Goal: Information Seeking & Learning: Learn about a topic

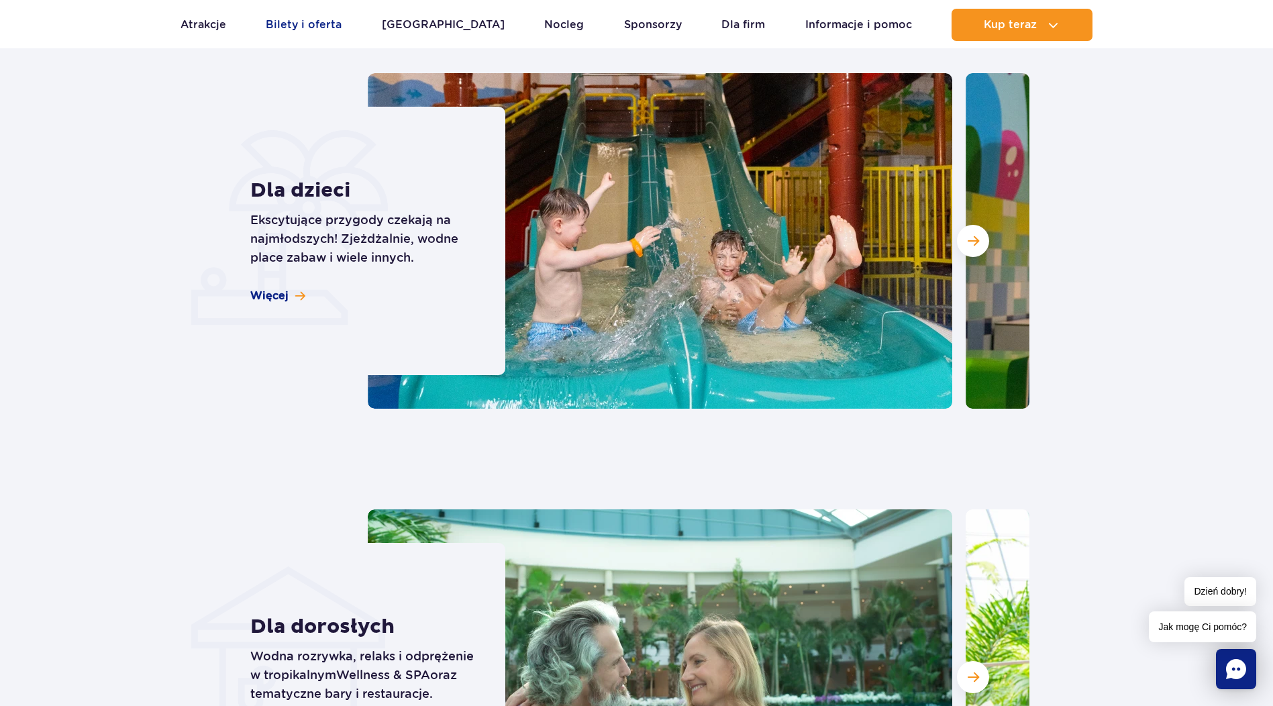
scroll to position [3423, 0]
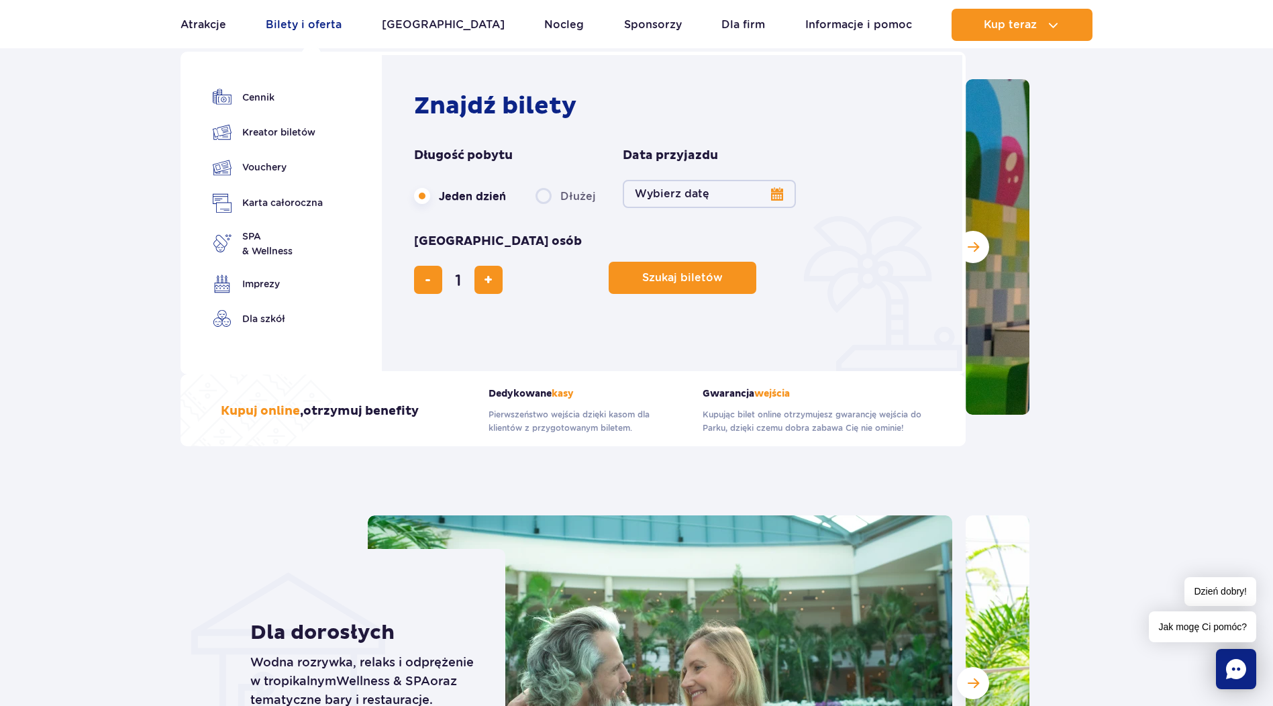
click at [313, 17] on link "Bilety i oferta" at bounding box center [304, 25] width 76 height 32
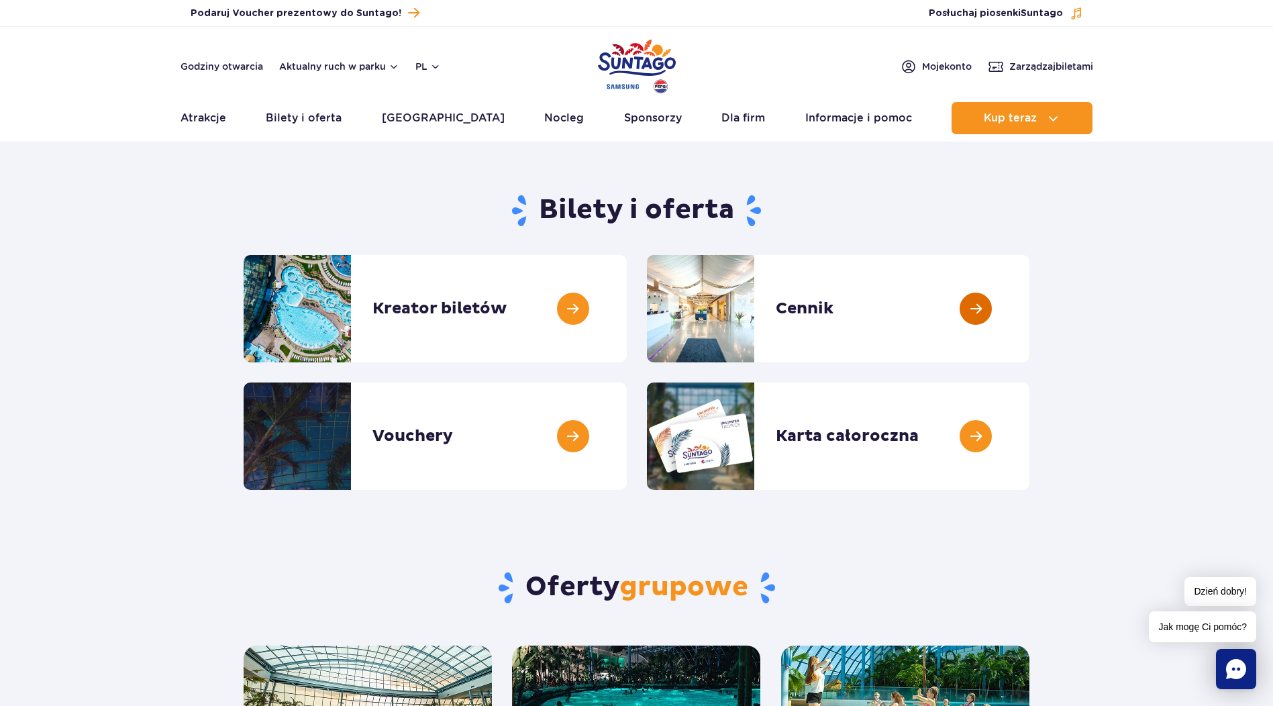
click at [1029, 302] on link at bounding box center [1029, 308] width 0 height 107
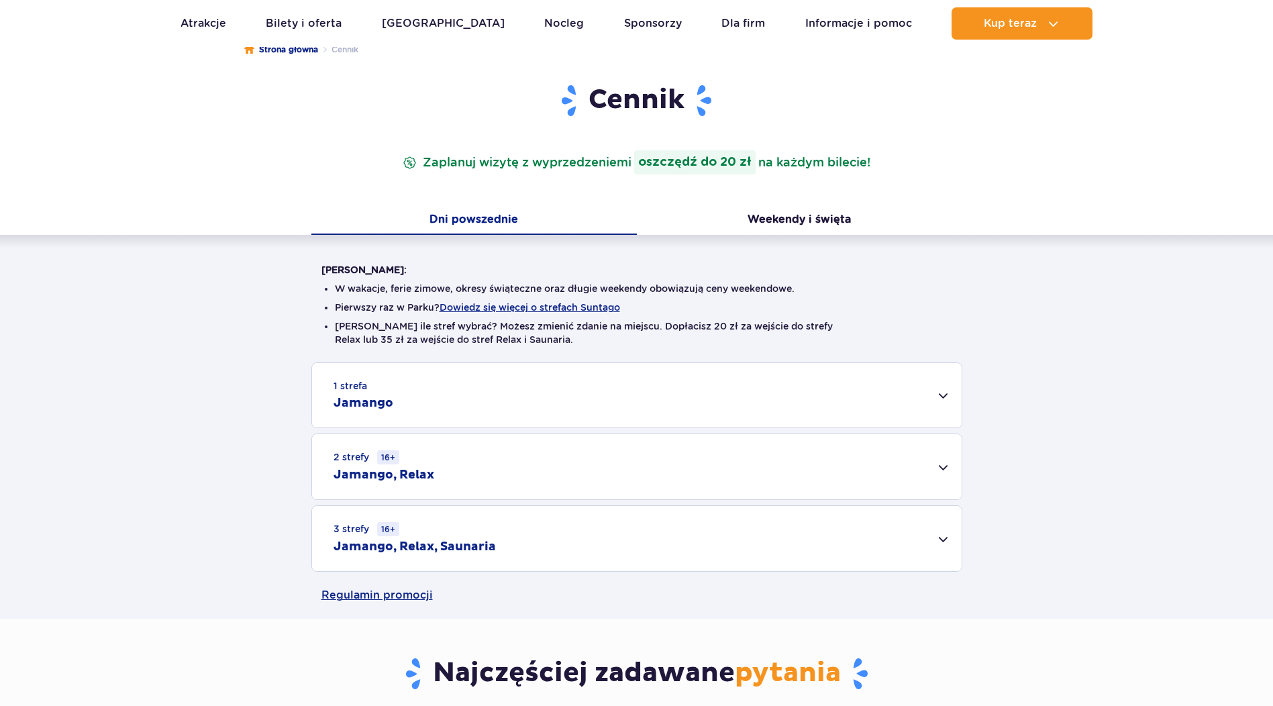
scroll to position [268, 0]
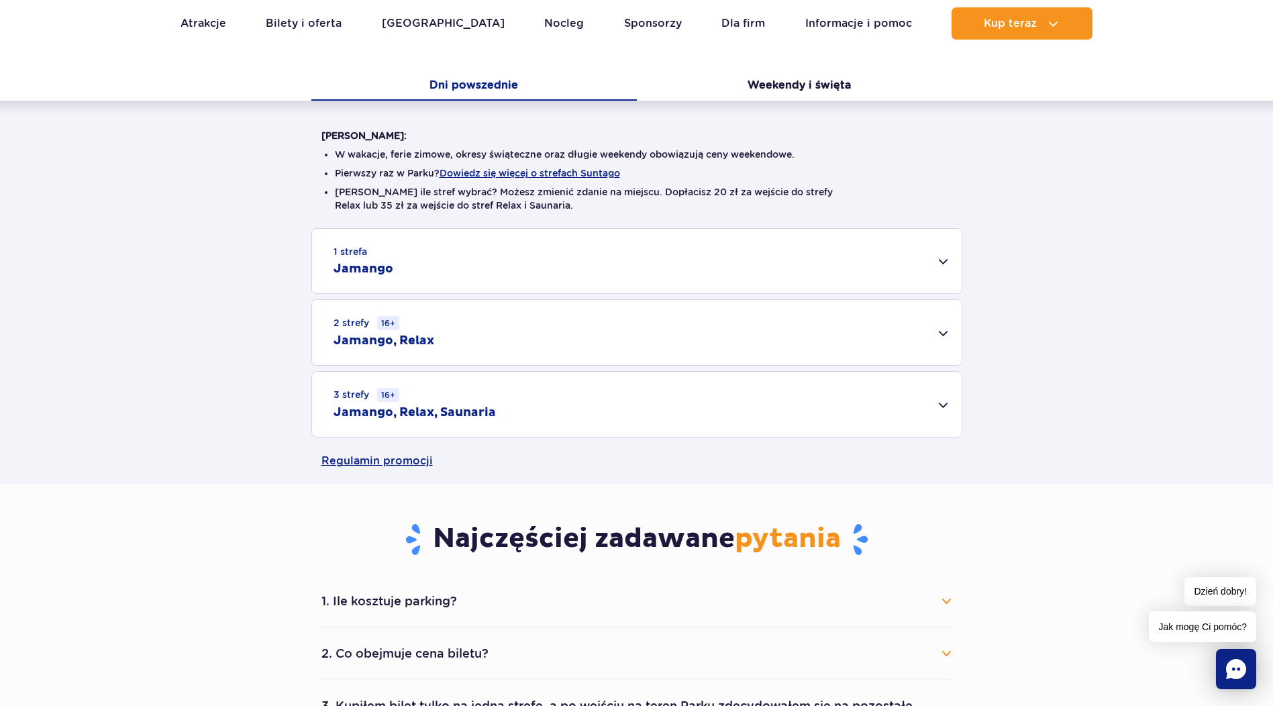
click at [937, 261] on div "1 strefa Jamango" at bounding box center [637, 261] width 650 height 64
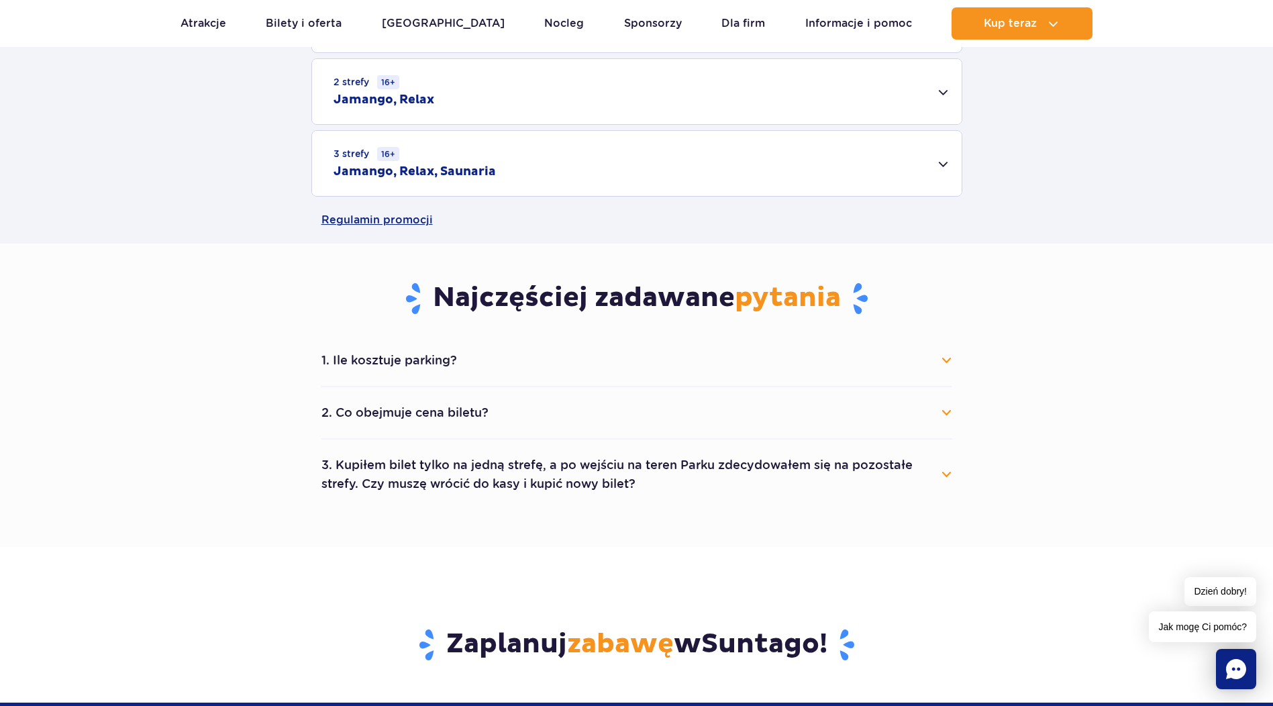
scroll to position [1007, 0]
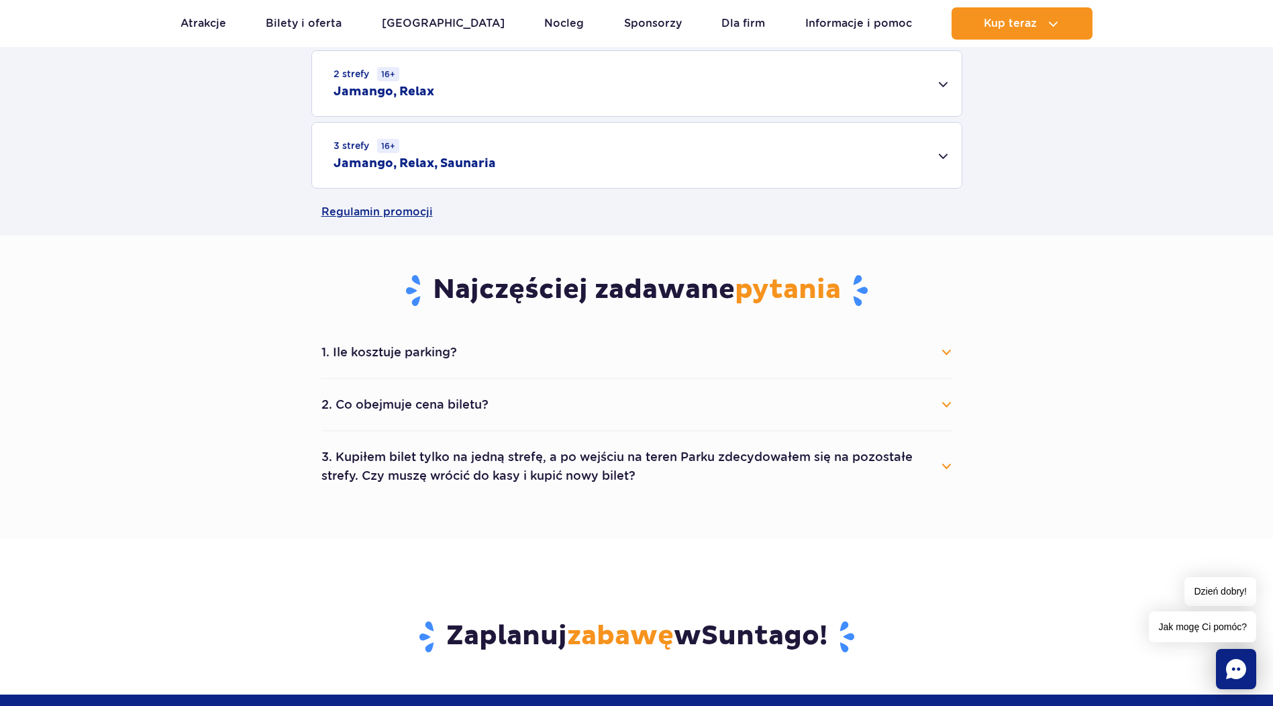
click at [954, 351] on div "1. Ile kosztuje parking? Parking kosztuje 25 zł za każdy rozpoczęty dzień kalen…" at bounding box center [636, 414] width 651 height 174
click at [943, 346] on button "1. Ile kosztuje parking?" at bounding box center [636, 353] width 631 height 30
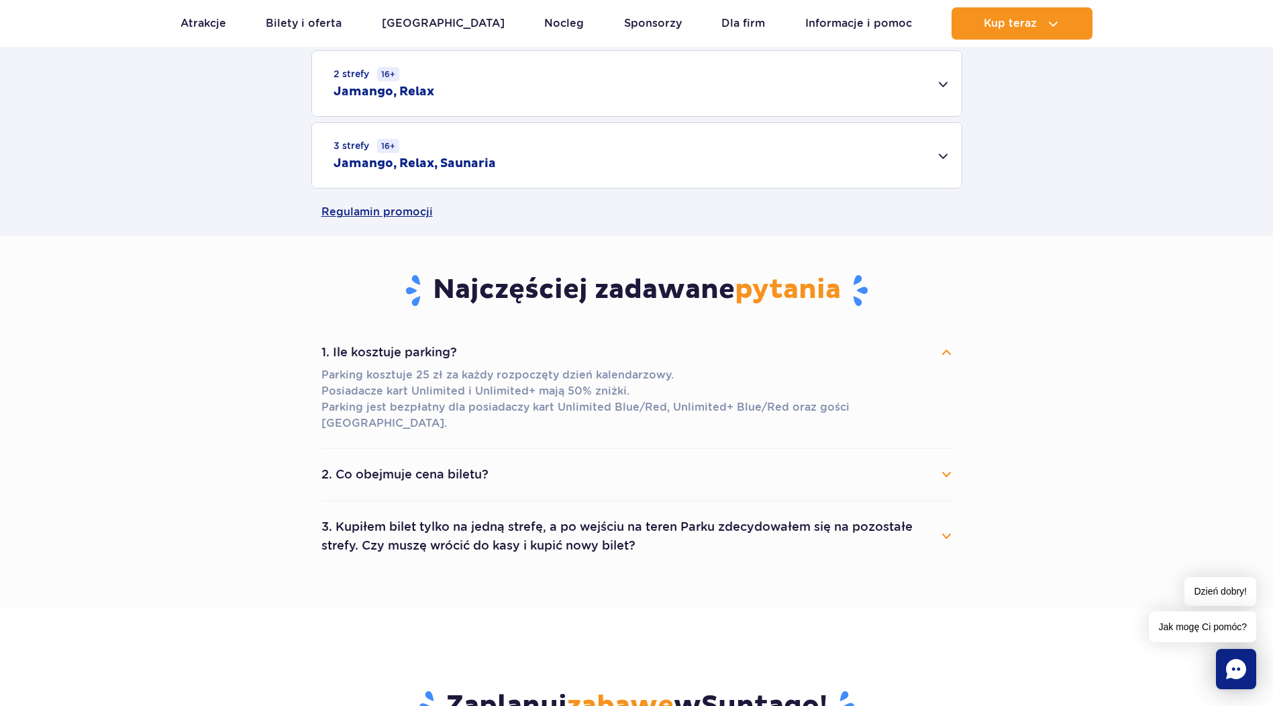
click at [948, 460] on button "2. Co obejmuje cena biletu?" at bounding box center [636, 475] width 631 height 30
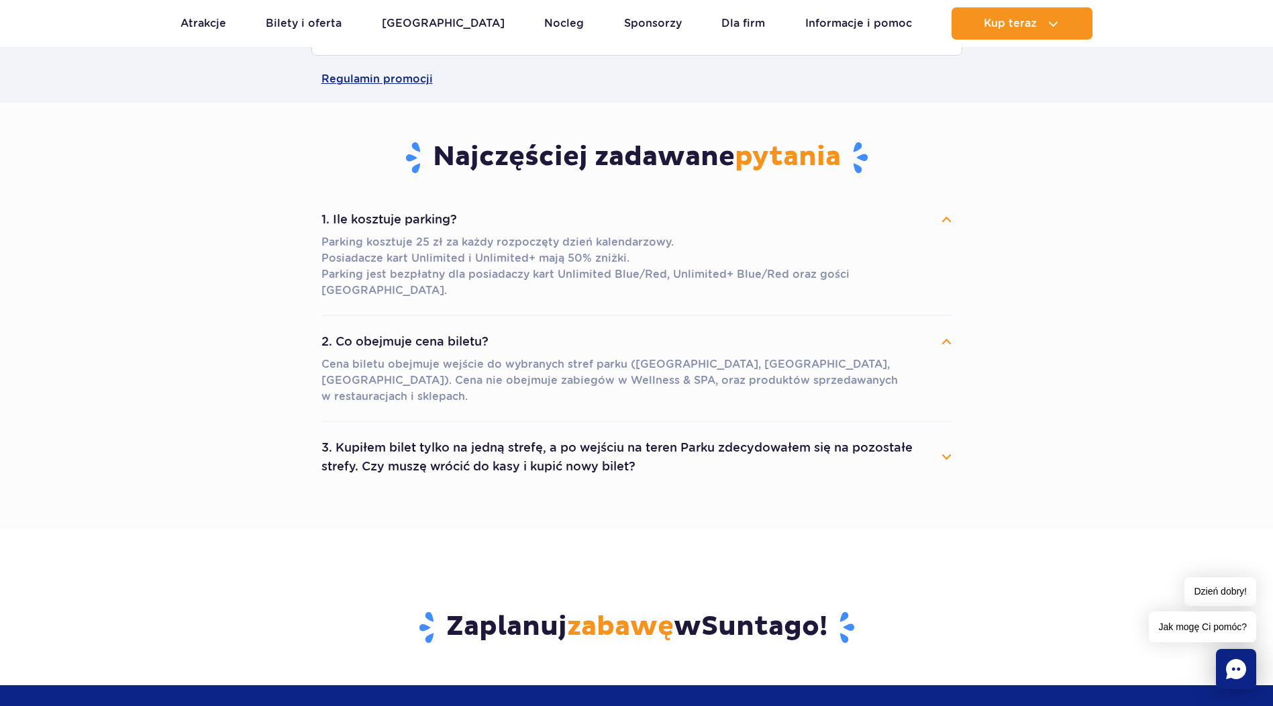
scroll to position [1141, 0]
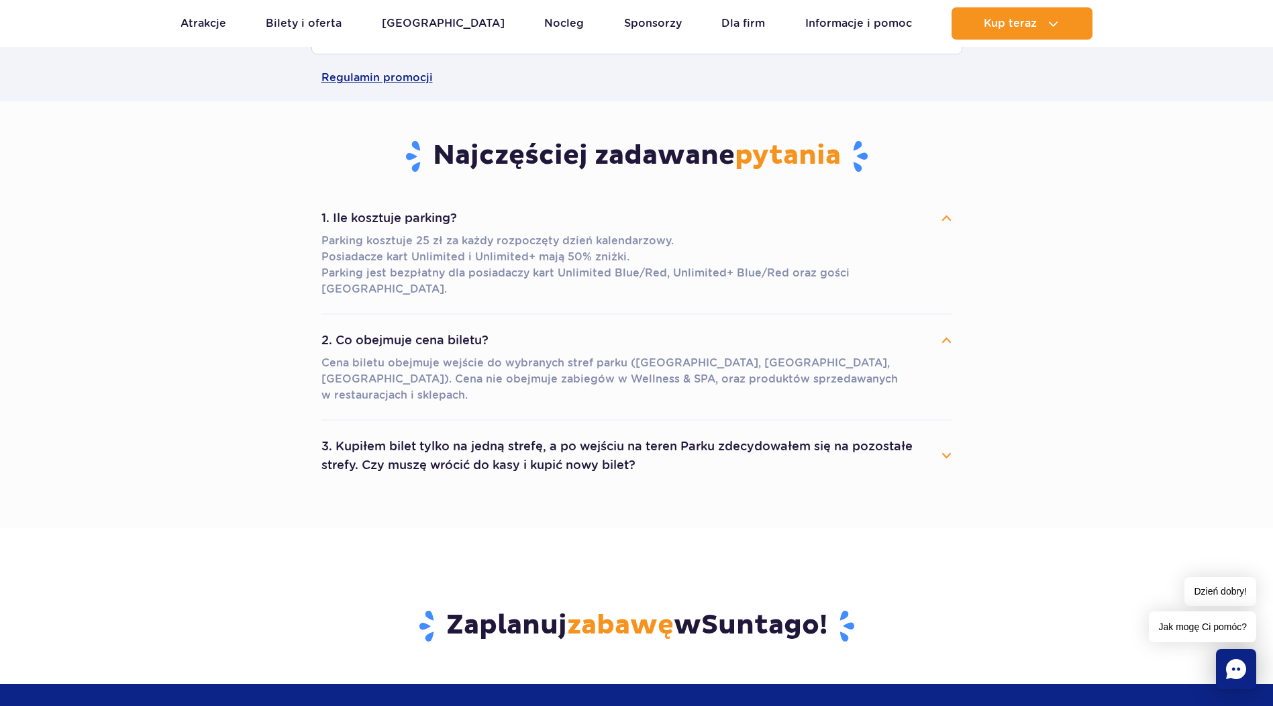
click at [944, 432] on button "3. Kupiłem bilet tylko na jedną strefę, a po wejściu na teren Parku zdecydowałe…" at bounding box center [636, 456] width 631 height 48
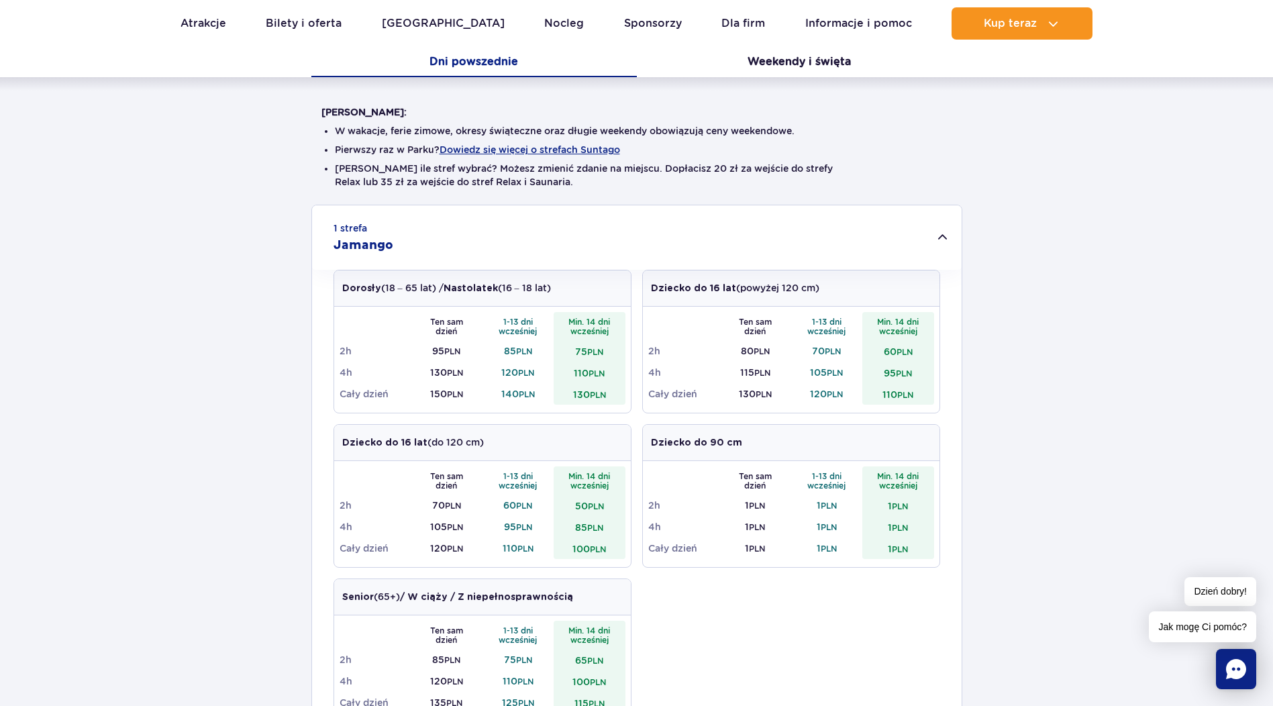
scroll to position [268, 0]
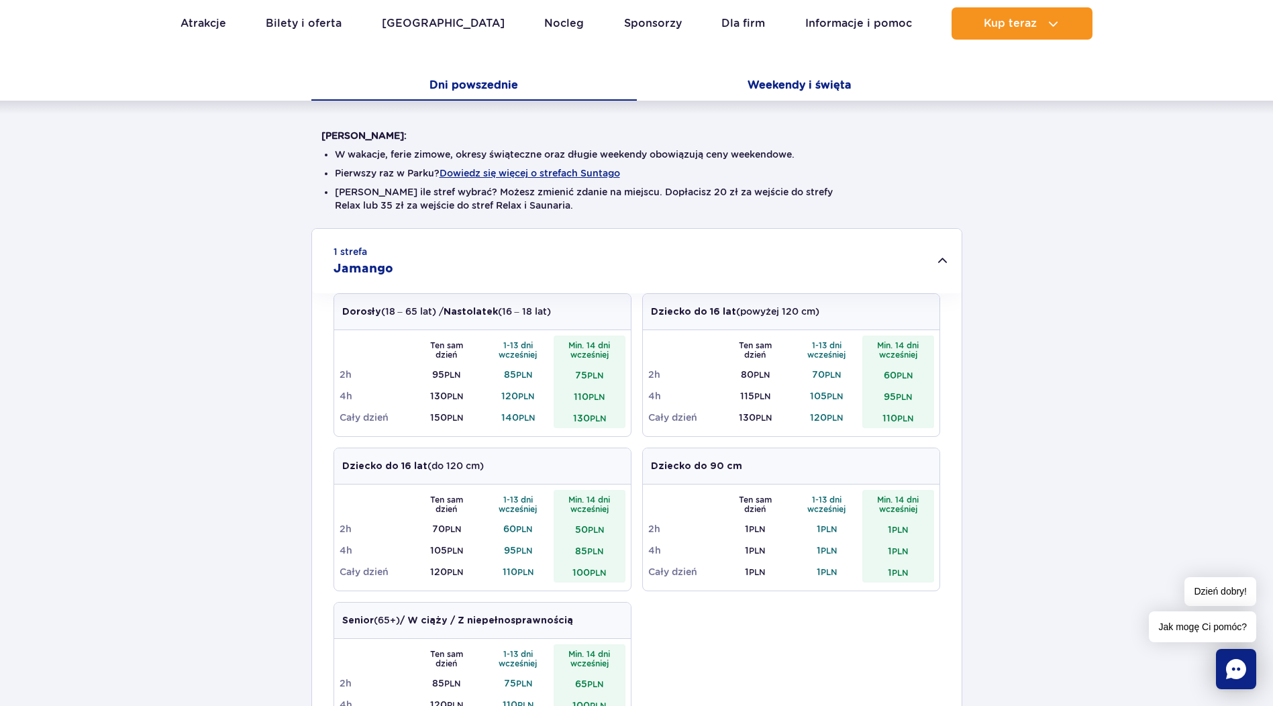
click at [805, 81] on button "Weekendy i święta" at bounding box center [799, 86] width 325 height 28
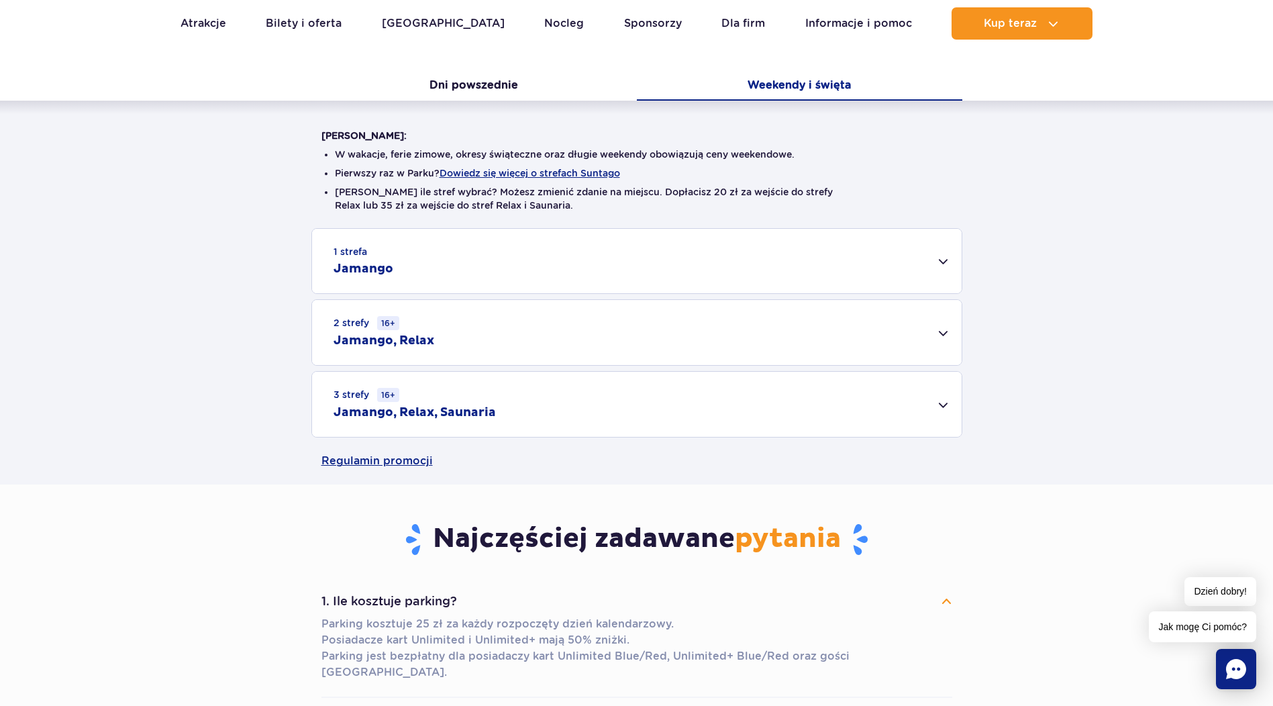
click at [942, 266] on div "1 strefa Jamango" at bounding box center [637, 261] width 650 height 64
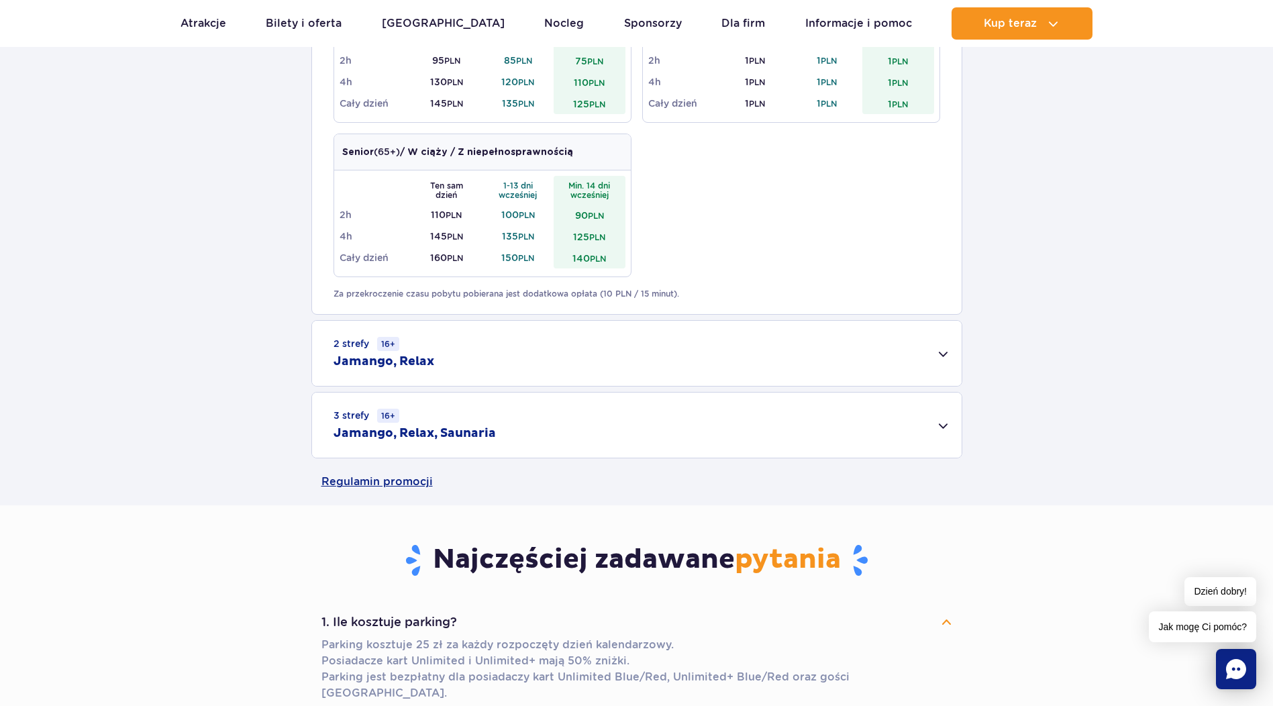
scroll to position [738, 0]
click at [943, 352] on div "2 strefy 16+ Jamango, Relax" at bounding box center [637, 351] width 650 height 65
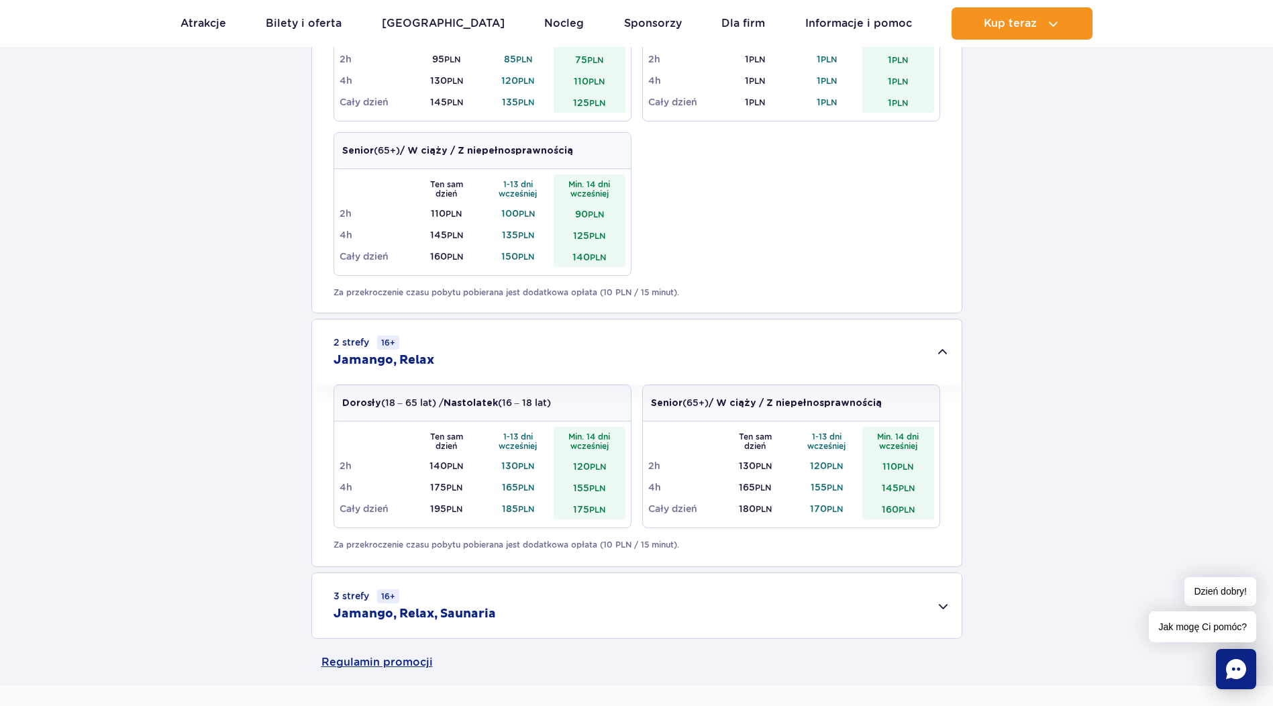
click at [942, 607] on div "3 strefy 16+ Jamango, Relax, Saunaria" at bounding box center [637, 605] width 650 height 65
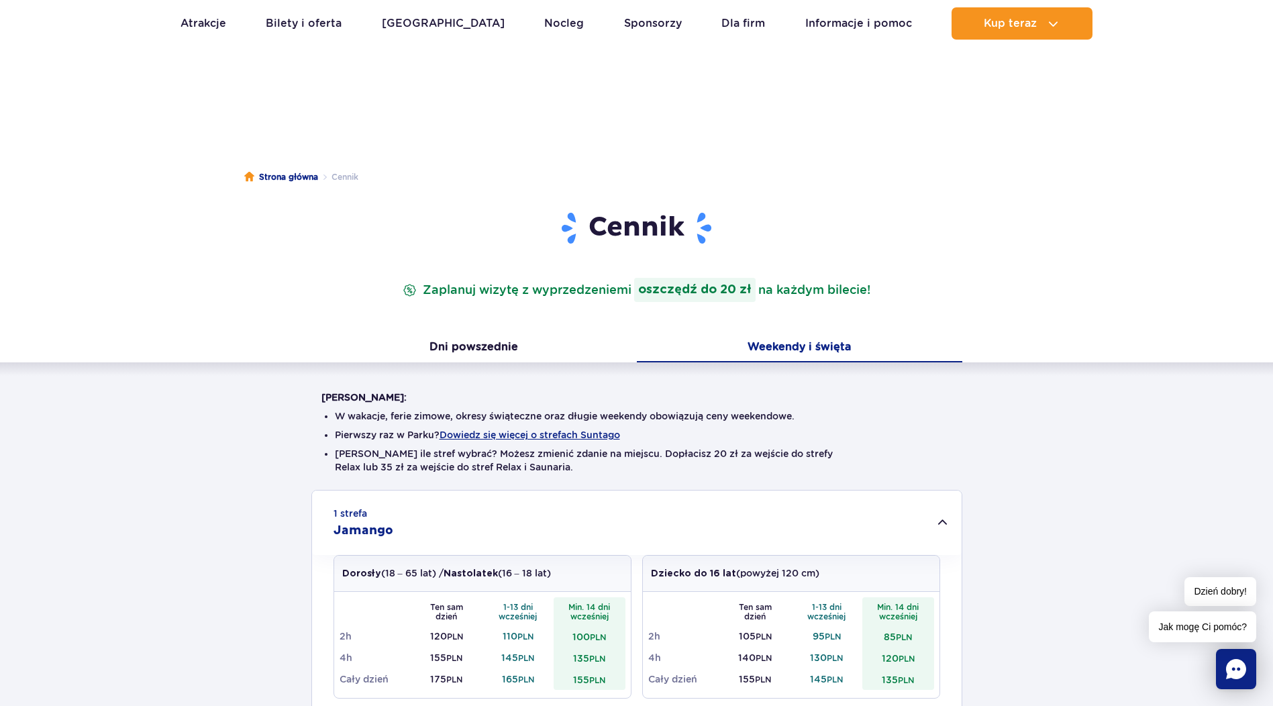
scroll to position [0, 0]
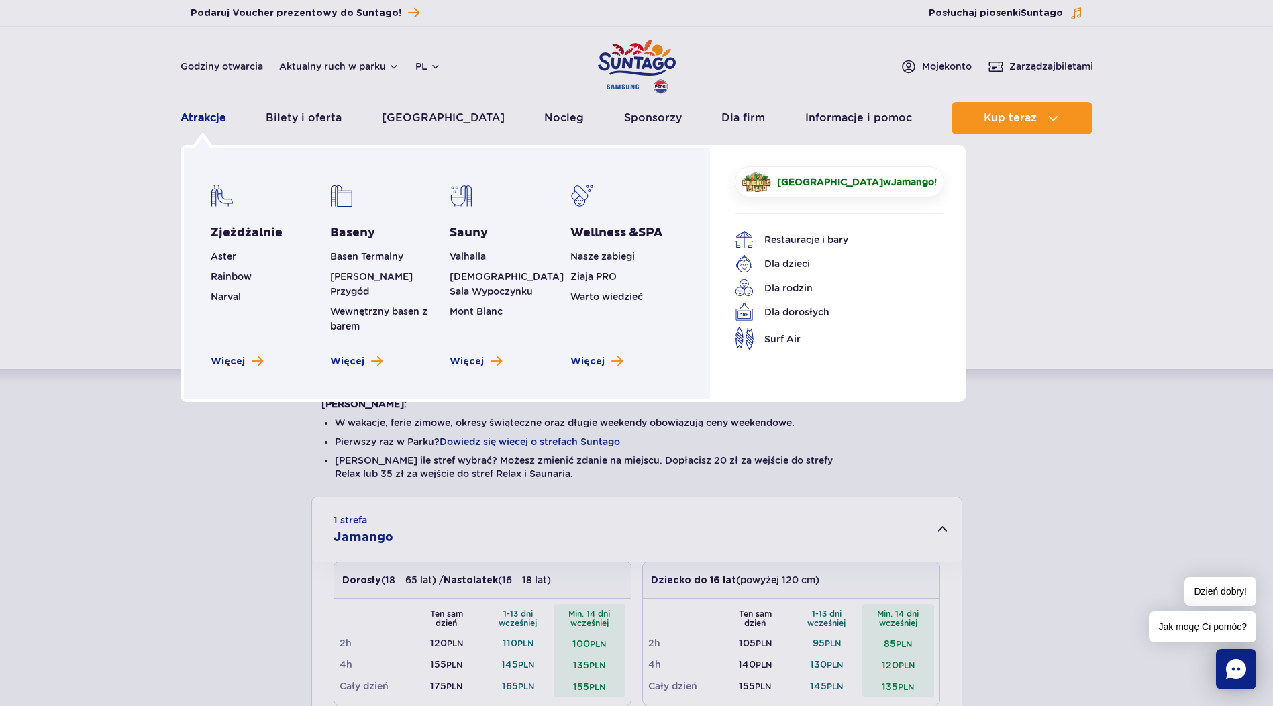
click at [199, 113] on link "Atrakcje" at bounding box center [204, 118] width 46 height 32
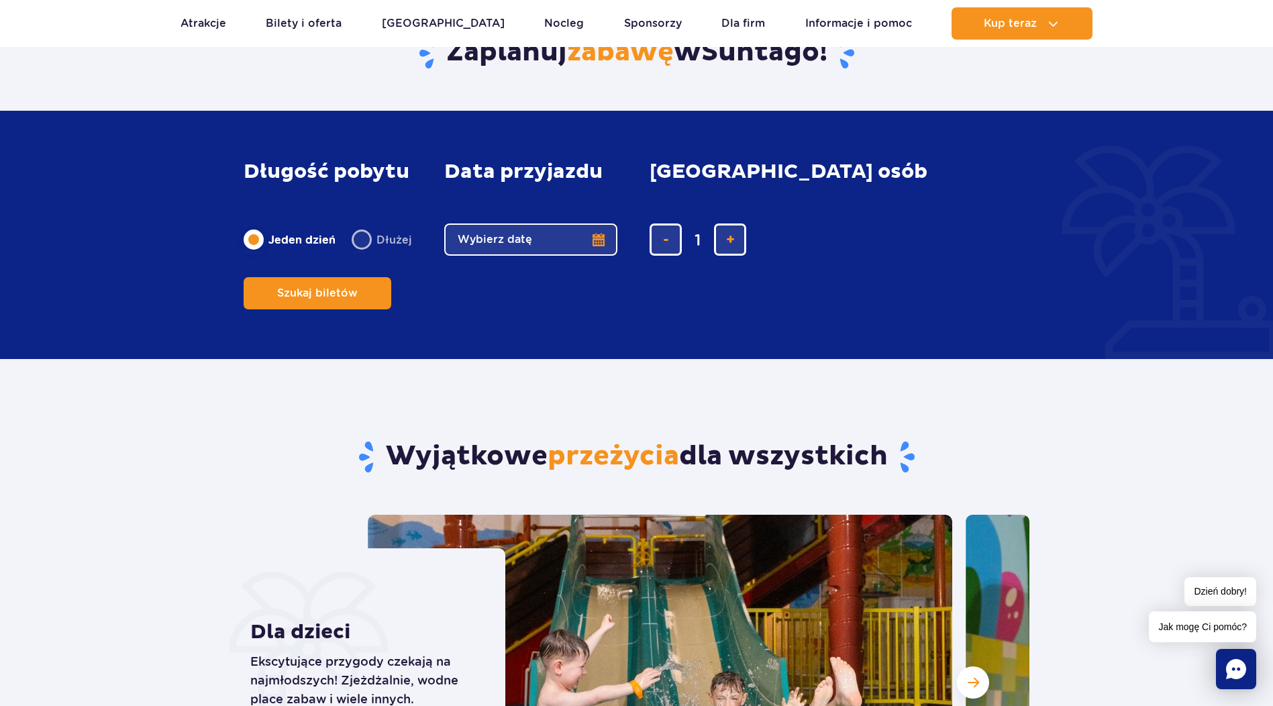
scroll to position [604, 0]
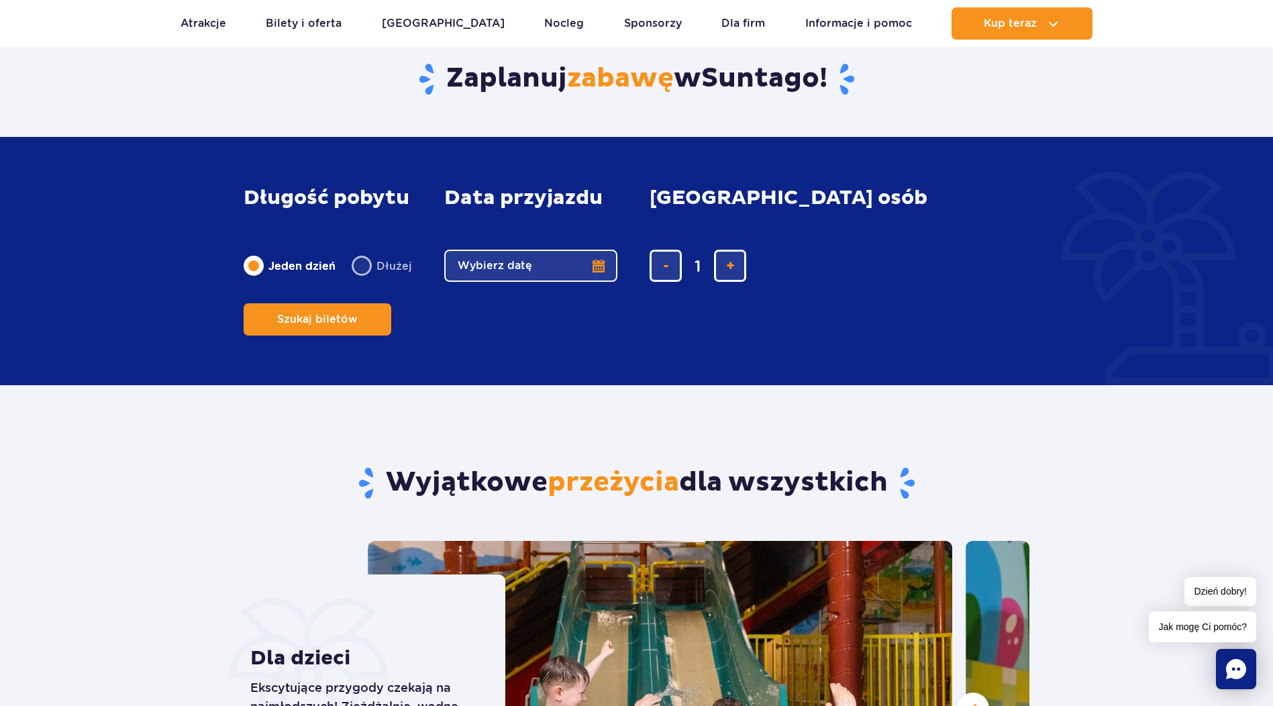
click at [363, 280] on label "Dłużej" at bounding box center [382, 266] width 60 height 28
click at [363, 280] on input "Dłużej" at bounding box center [359, 278] width 15 height 3
radio input "false"
radio input "true"
click at [257, 280] on label "Jeden dzień" at bounding box center [290, 266] width 92 height 28
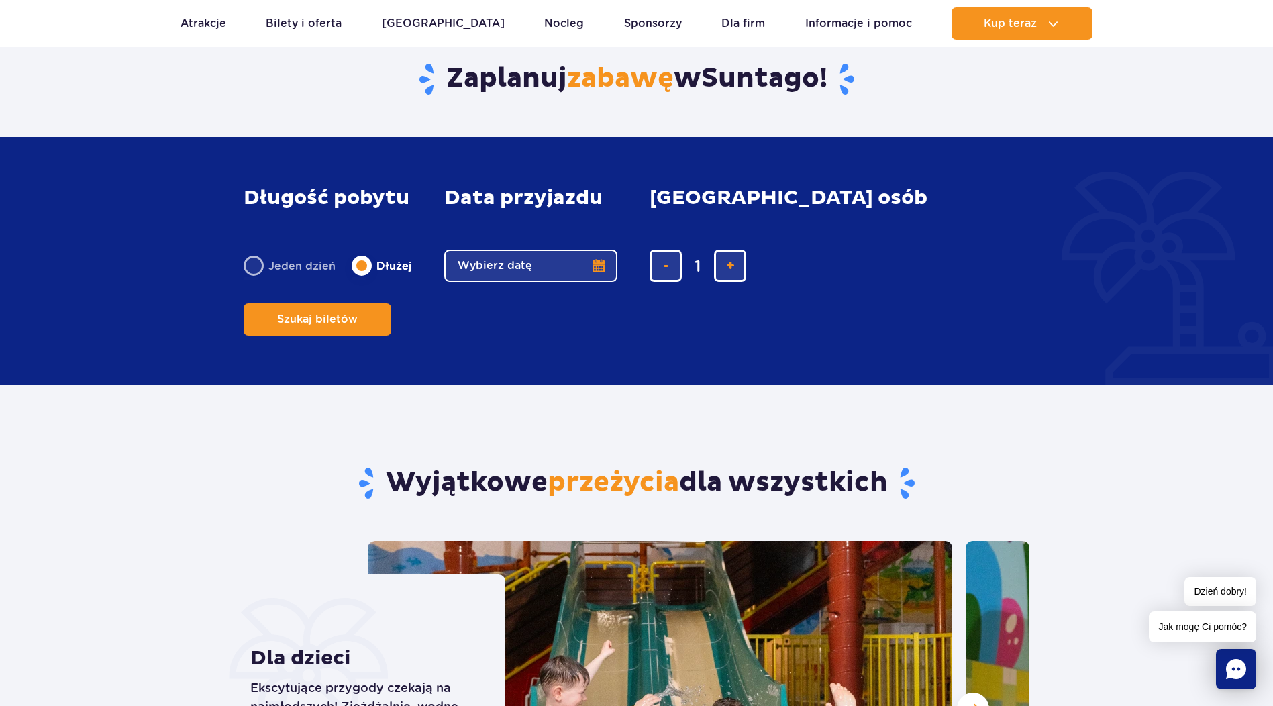
click at [257, 280] on input "Jeden dzień" at bounding box center [251, 278] width 15 height 3
radio input "true"
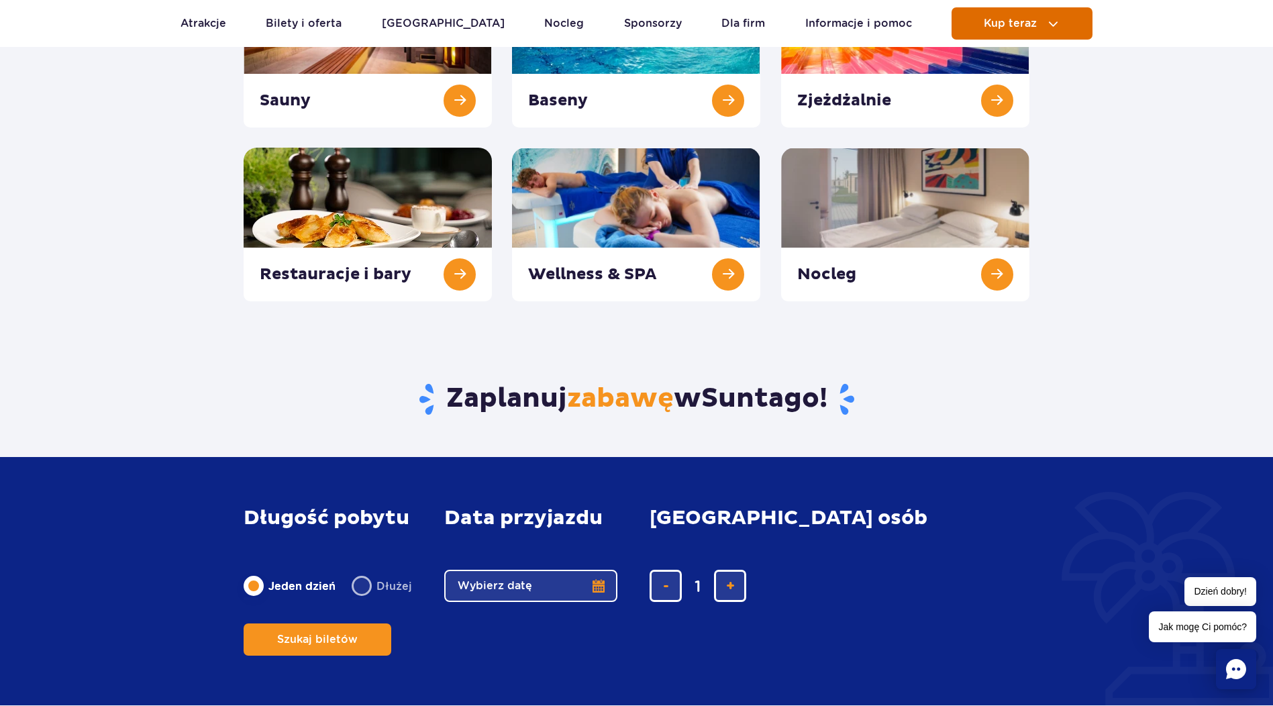
scroll to position [268, 0]
